Goal: Entertainment & Leisure: Consume media (video, audio)

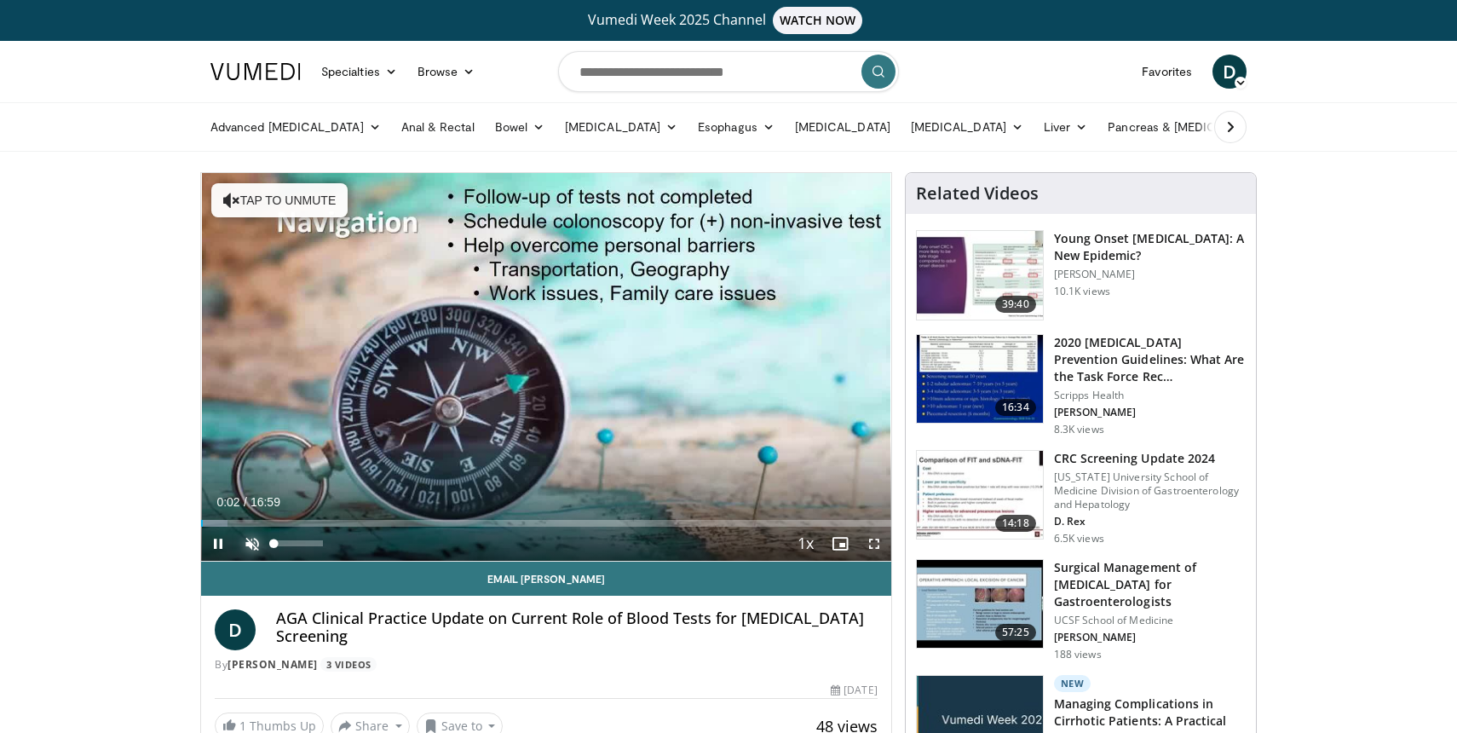
click at [250, 544] on span "Video Player" at bounding box center [252, 544] width 34 height 34
click at [281, 540] on div "Volume Level" at bounding box center [277, 543] width 8 height 6
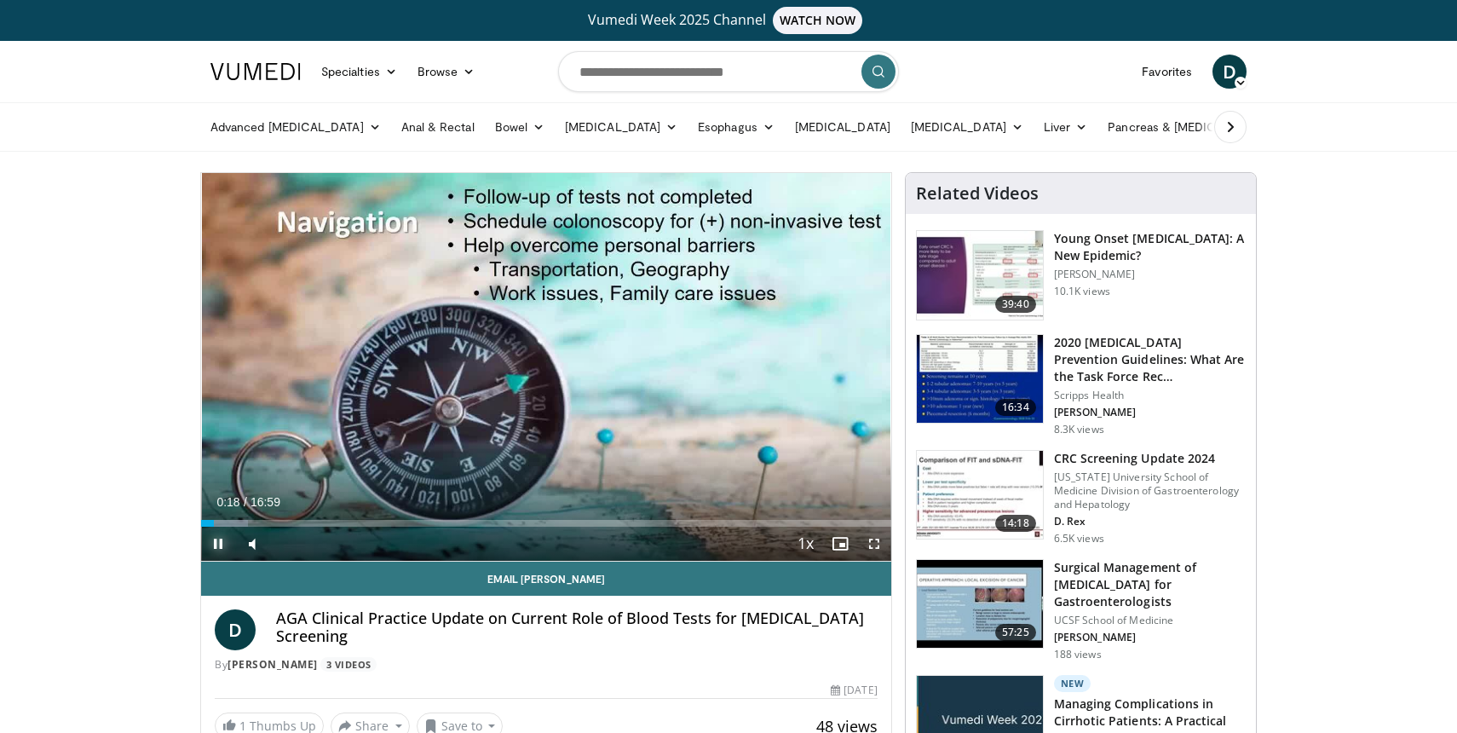
click at [218, 540] on span "Video Player" at bounding box center [218, 544] width 34 height 34
click at [222, 539] on span "Video Player" at bounding box center [218, 544] width 34 height 34
click at [875, 537] on span "Video Player" at bounding box center [874, 544] width 34 height 34
